Goal: Information Seeking & Learning: Learn about a topic

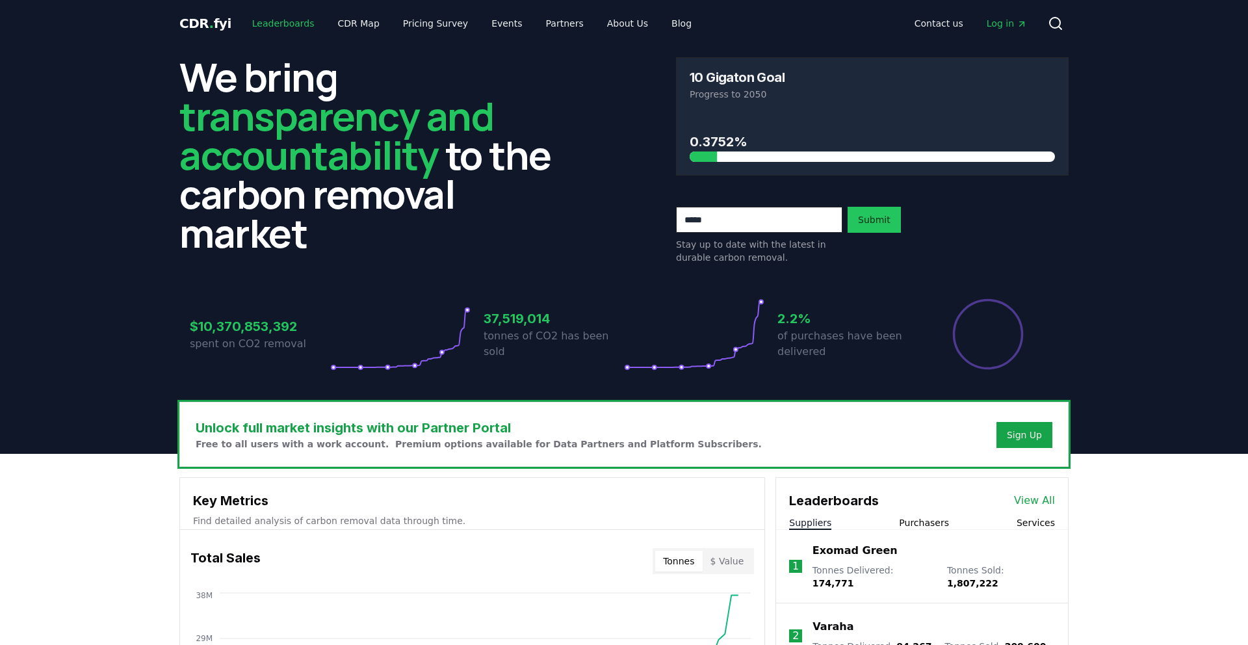
click at [274, 18] on link "Leaderboards" at bounding box center [283, 23] width 83 height 23
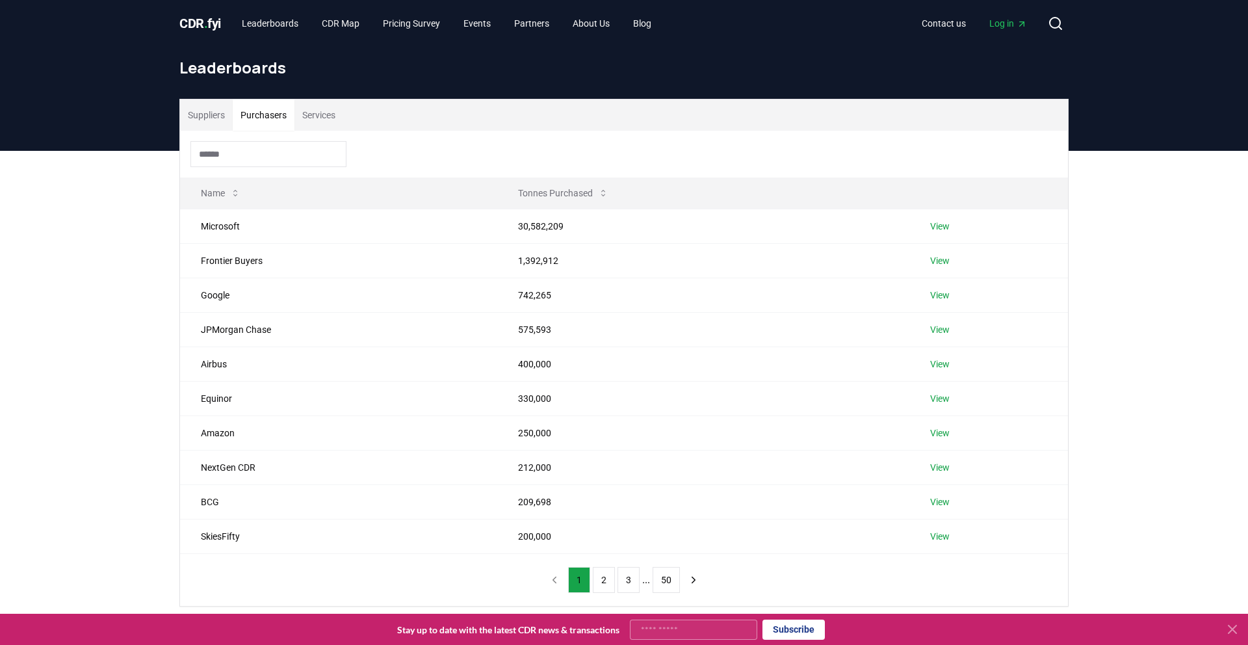
click at [280, 121] on button "Purchasers" at bounding box center [264, 114] width 62 height 31
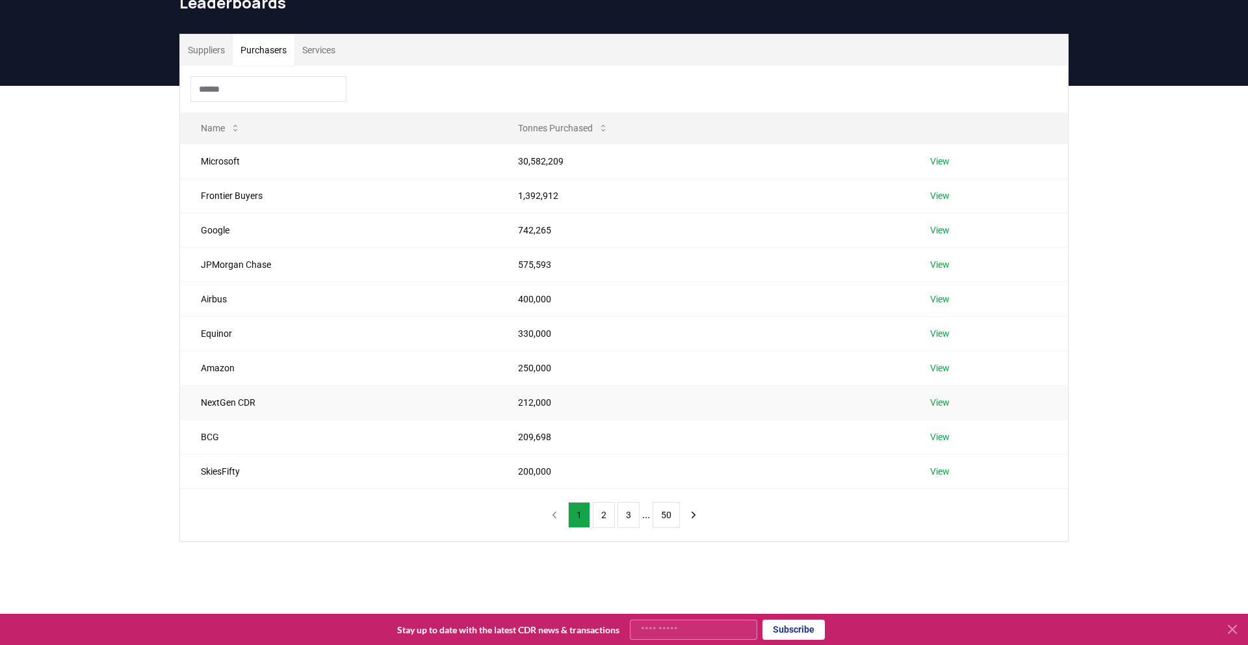
scroll to position [66, 0]
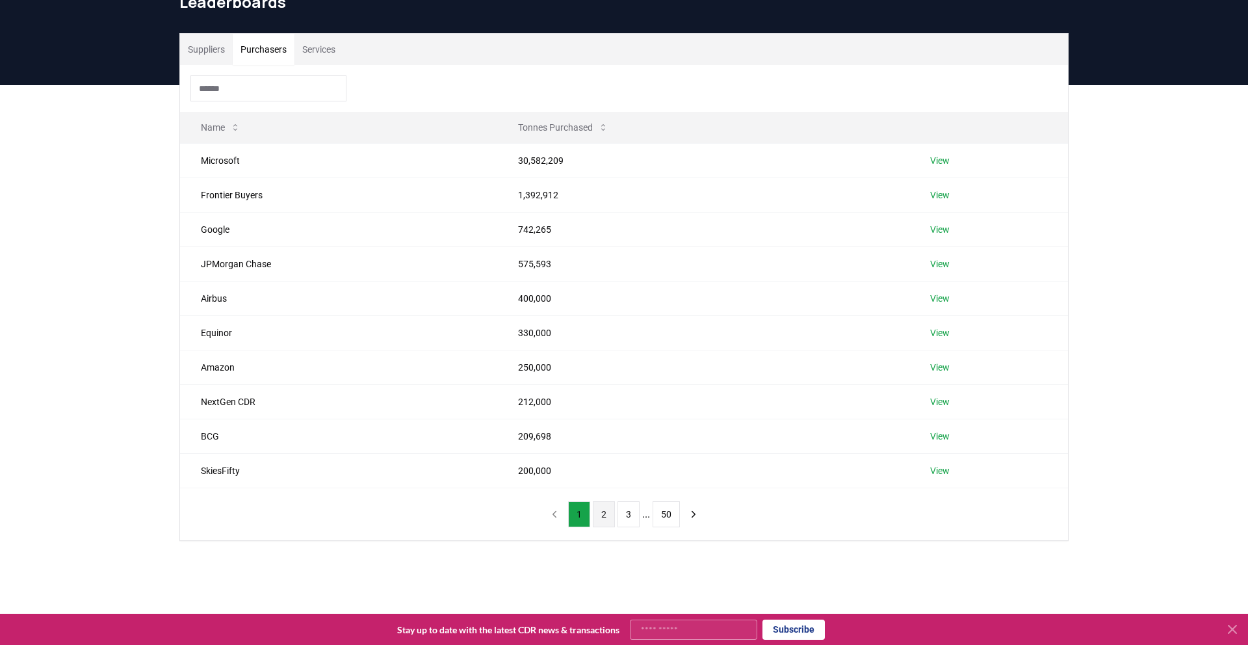
click at [605, 514] on button "2" at bounding box center [604, 514] width 22 height 26
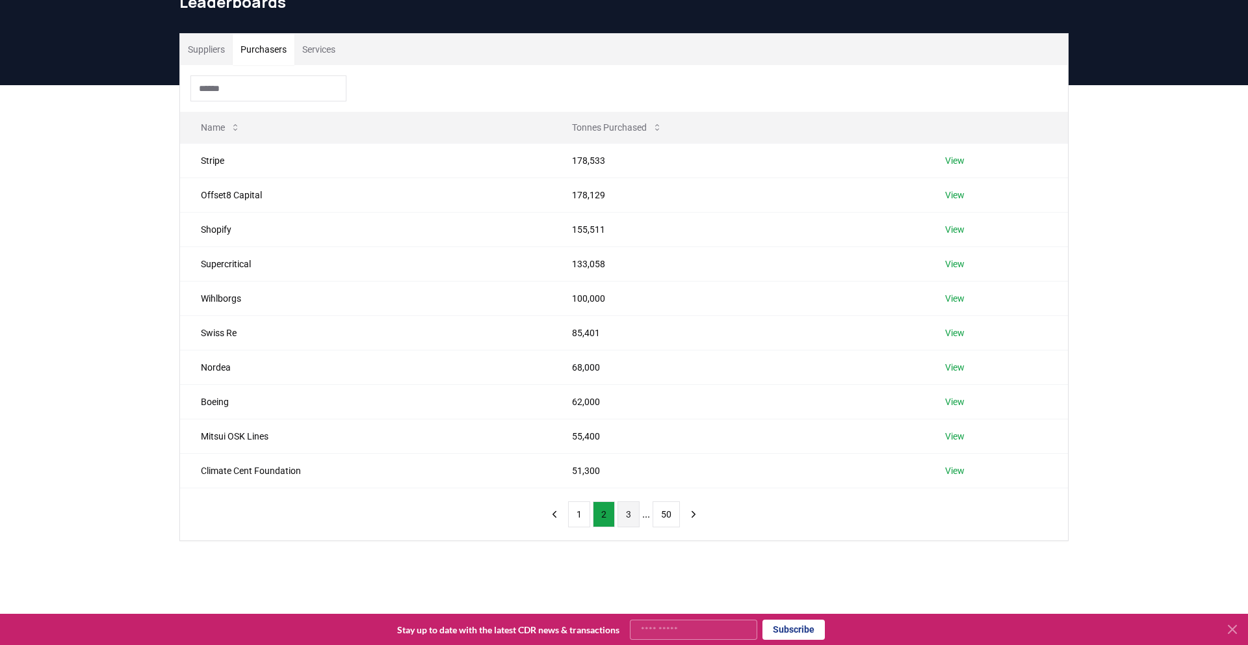
click at [631, 517] on button "3" at bounding box center [629, 514] width 22 height 26
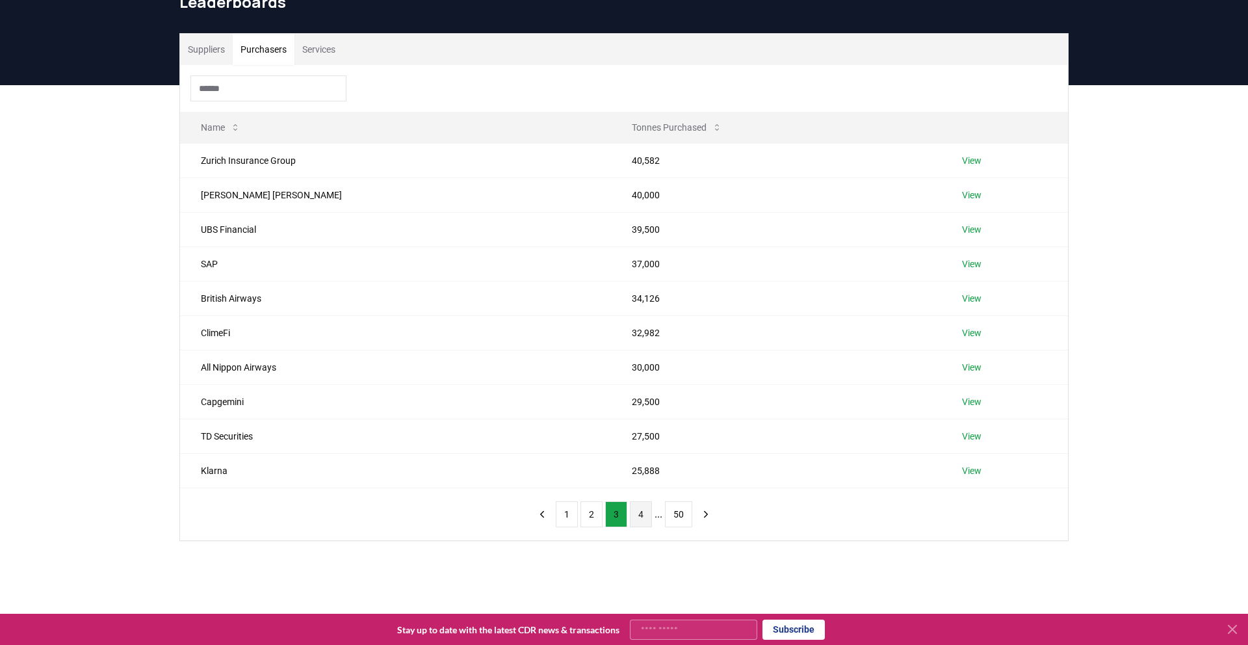
click at [637, 516] on button "4" at bounding box center [641, 514] width 22 height 26
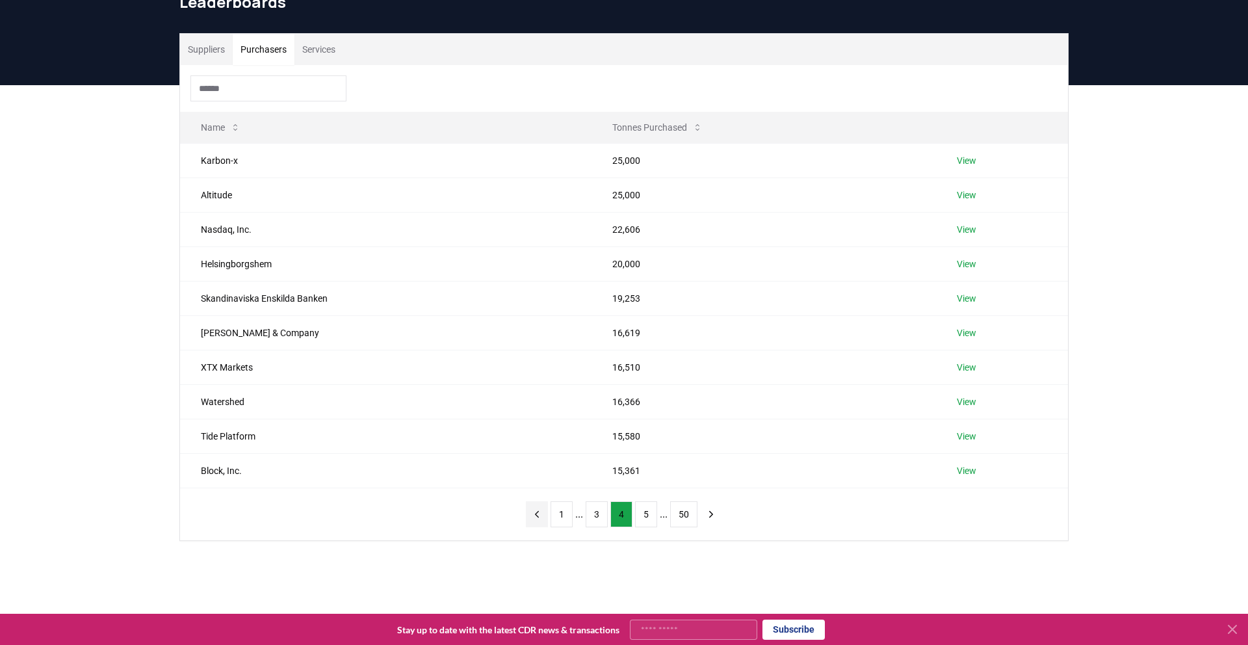
click at [533, 514] on icon "previous page" at bounding box center [537, 514] width 12 height 12
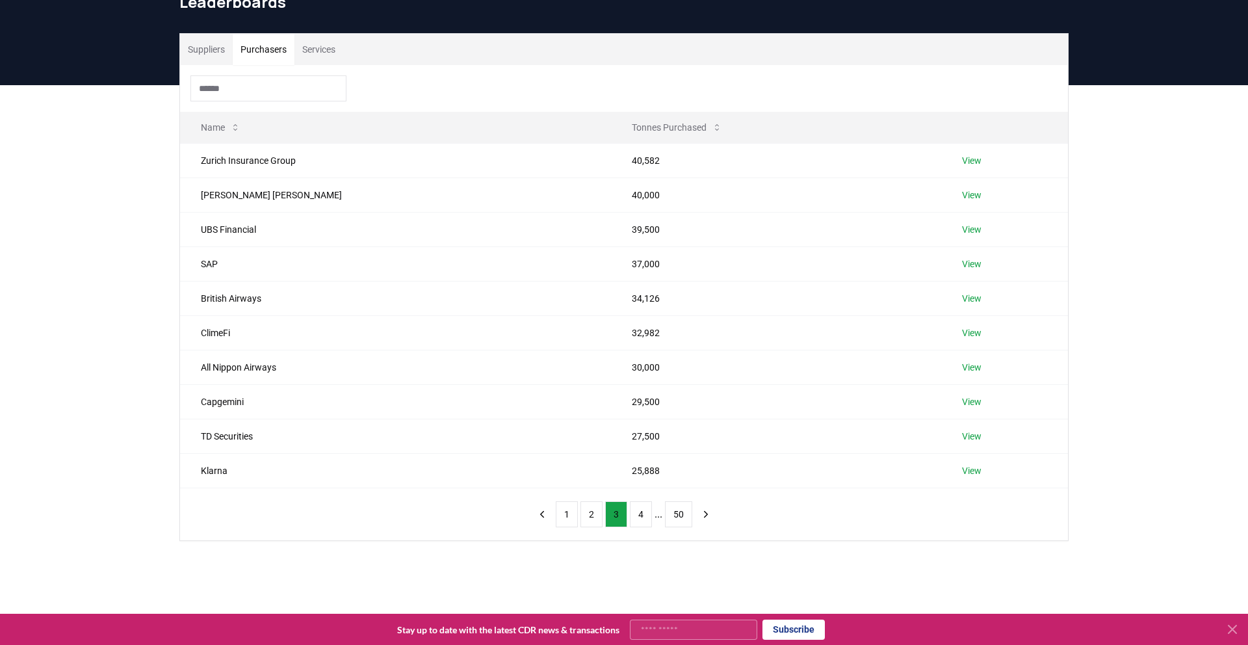
click at [358, 54] on div "Suppliers Purchasers Services" at bounding box center [624, 49] width 888 height 31
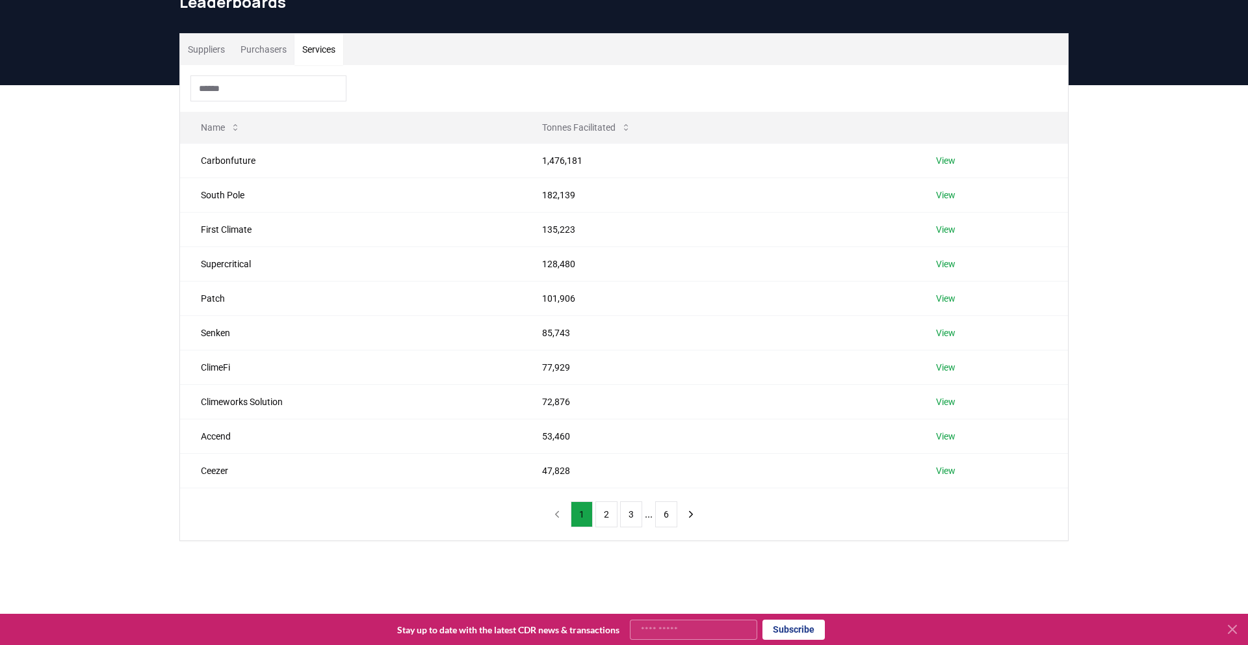
click at [318, 54] on button "Services" at bounding box center [319, 49] width 49 height 31
click at [222, 51] on button "Suppliers" at bounding box center [206, 49] width 53 height 31
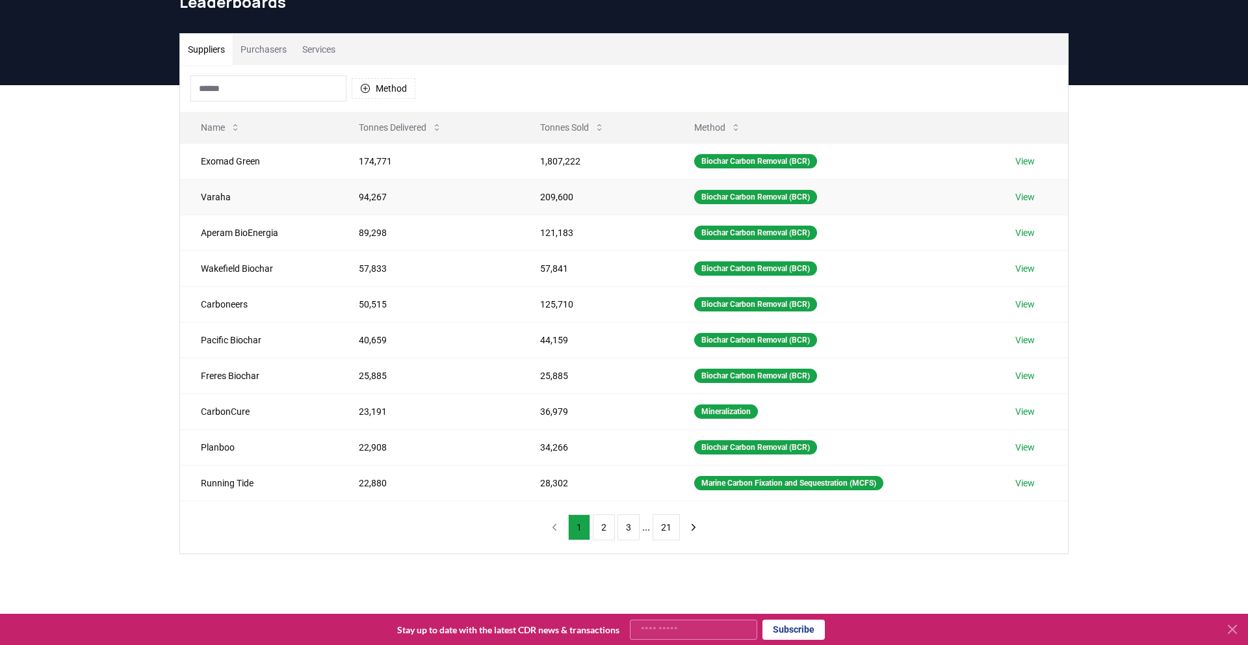
click at [1032, 191] on link "View" at bounding box center [1026, 197] width 20 height 13
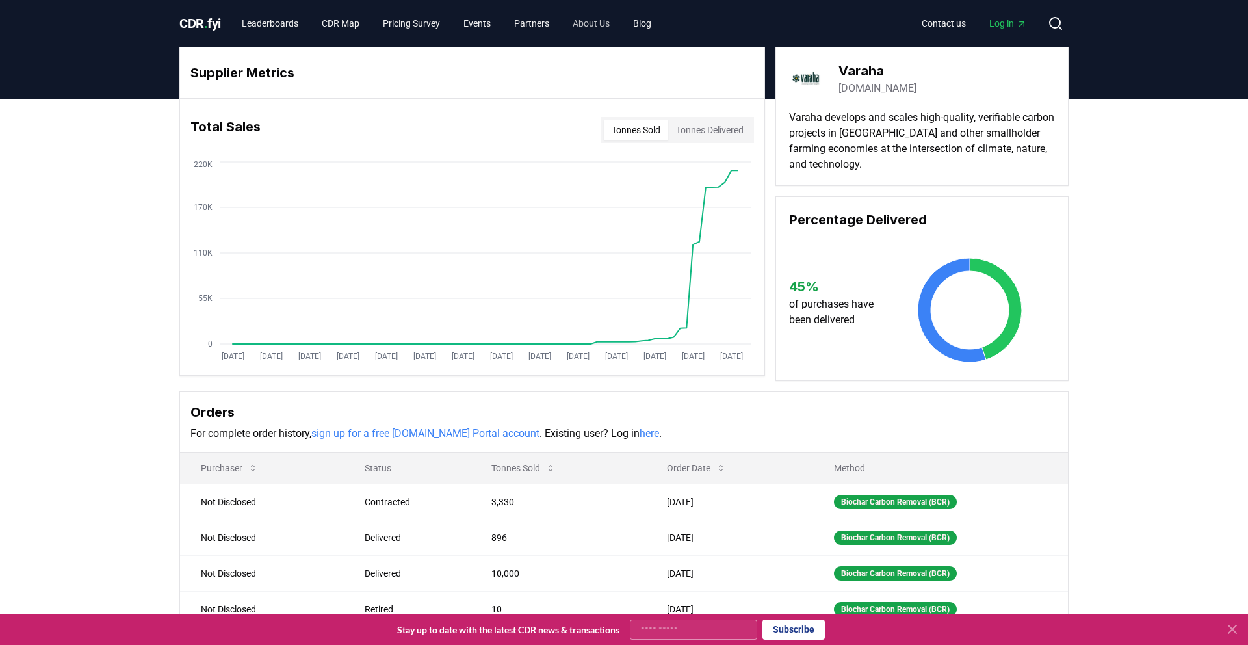
click at [602, 23] on link "About Us" at bounding box center [591, 23] width 58 height 23
